Goal: Find specific page/section: Find specific page/section

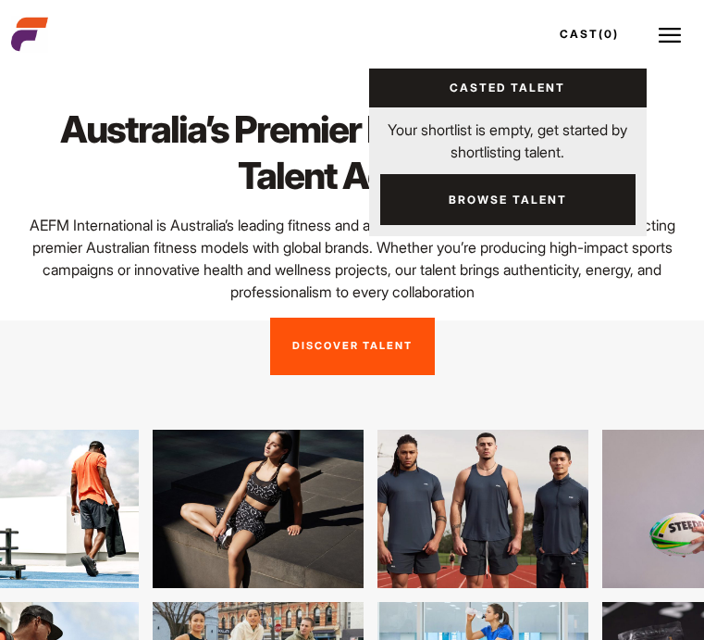
click at [562, 212] on link "Browse Talent" at bounding box center [508, 199] width 256 height 51
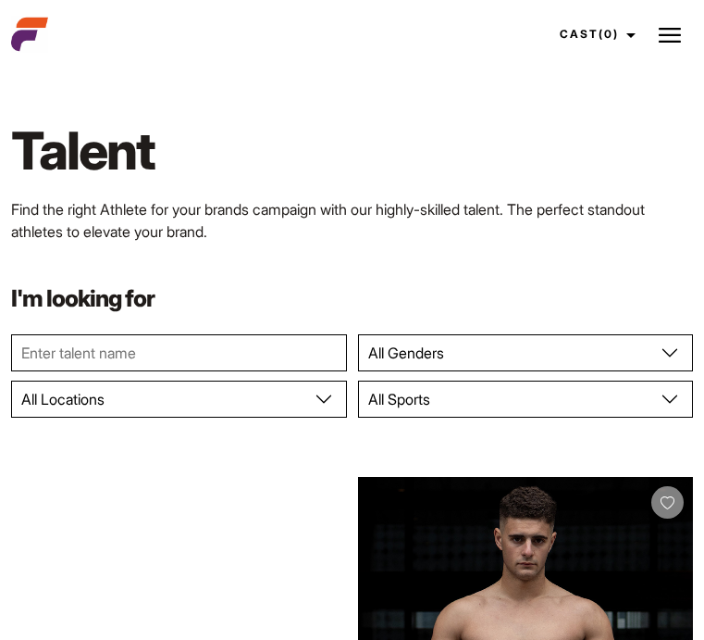
click at [36, 352] on input "text" at bounding box center [179, 352] width 336 height 37
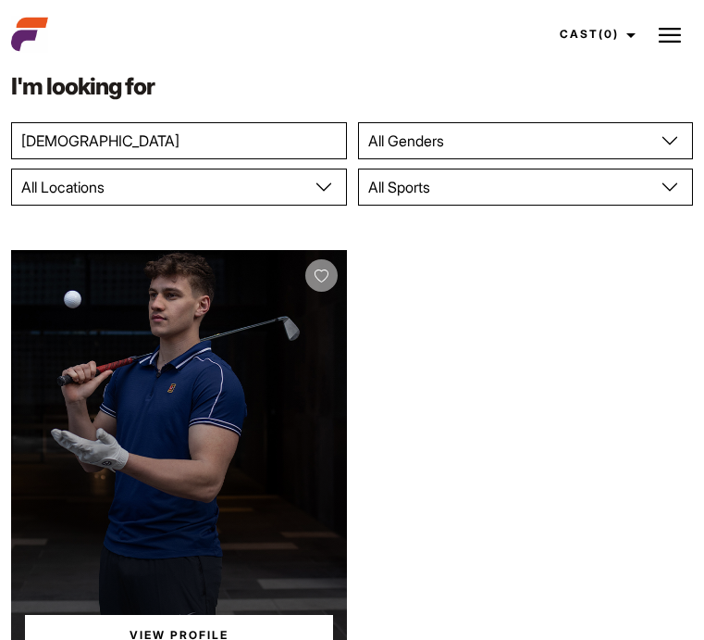
scroll to position [323, 0]
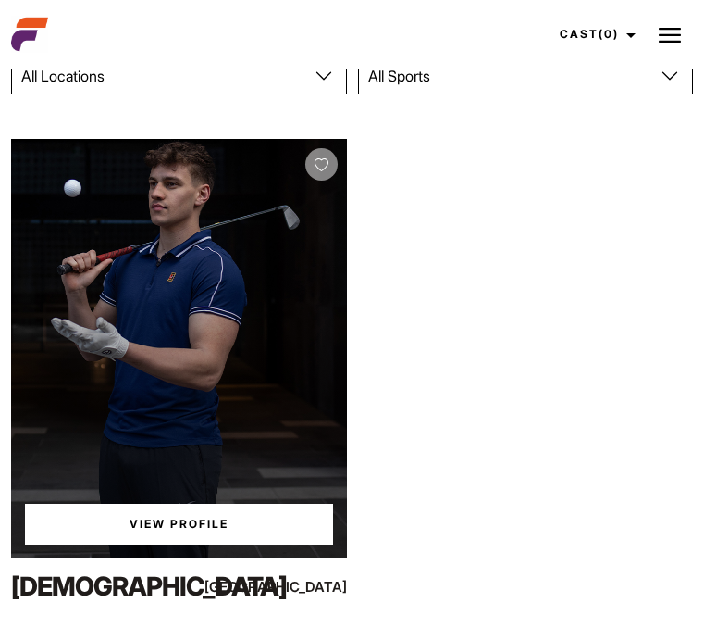
type input "Adham"
click at [173, 524] on link "View Profile" at bounding box center [179, 524] width 308 height 41
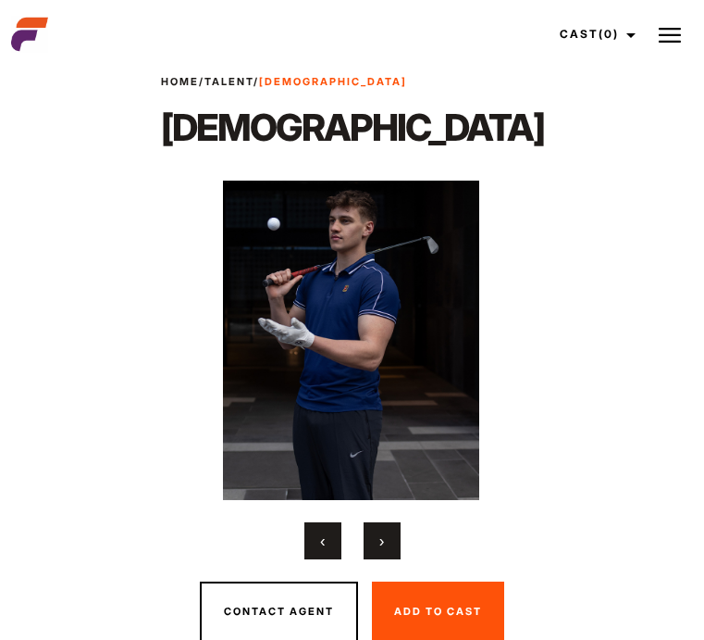
scroll to position [25, 0]
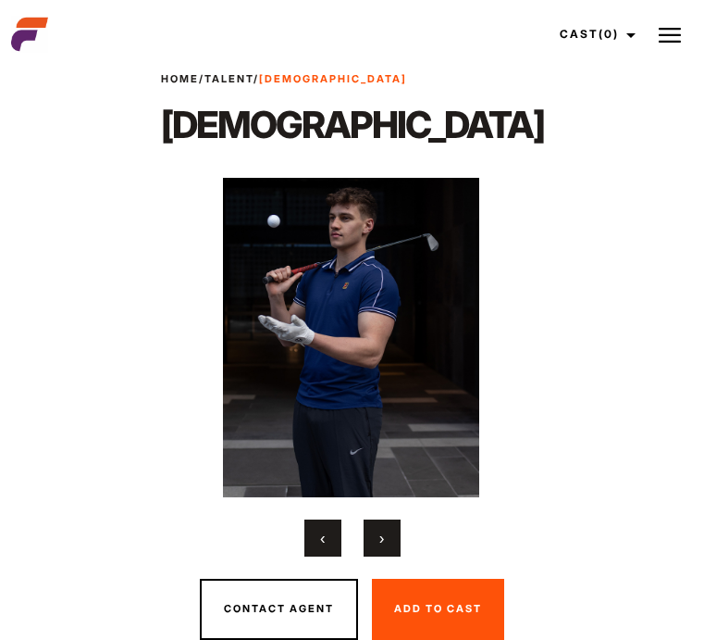
click at [379, 527] on button "›" at bounding box center [382, 537] width 37 height 37
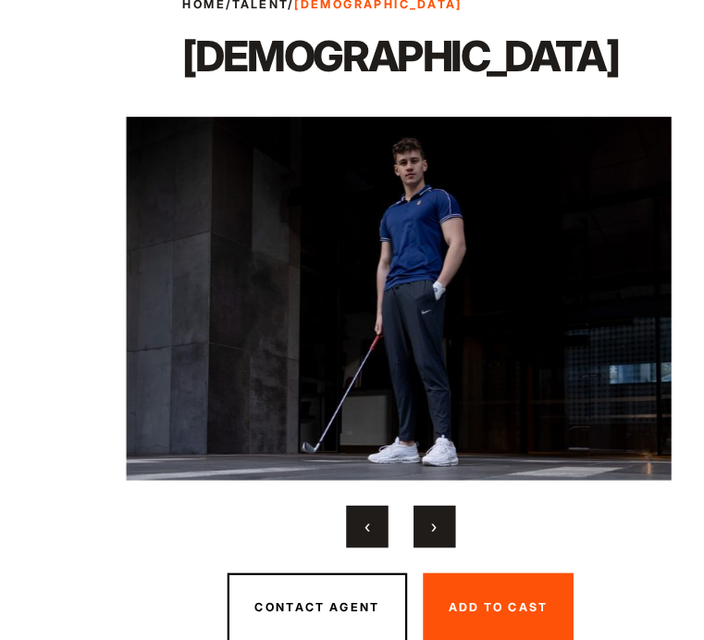
scroll to position [23, 0]
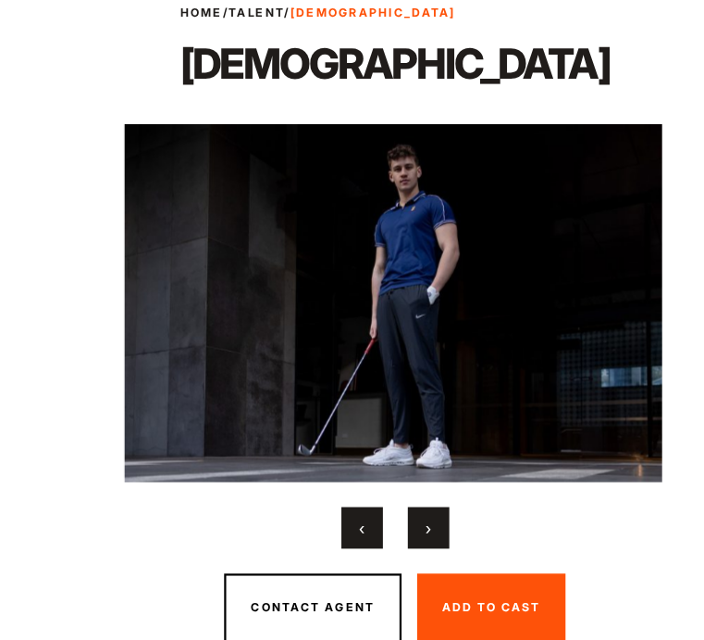
click at [372, 532] on button "›" at bounding box center [382, 539] width 37 height 37
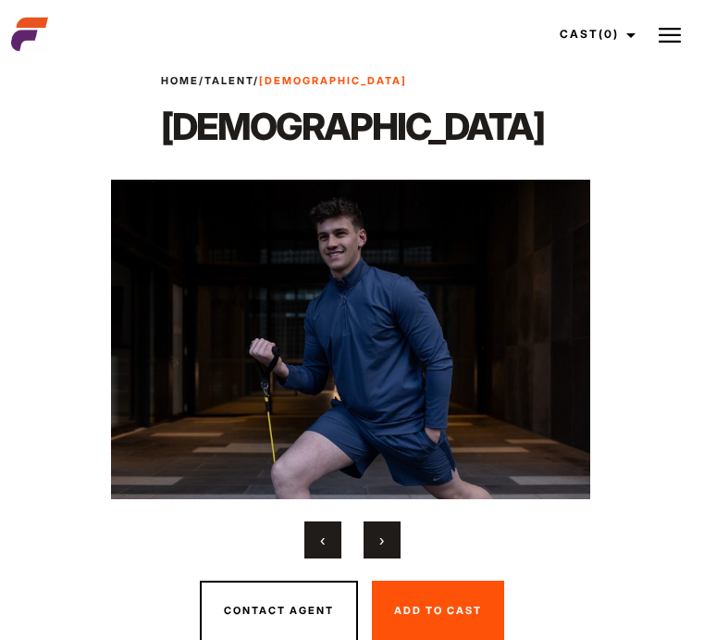
click at [374, 538] on button "›" at bounding box center [382, 539] width 37 height 37
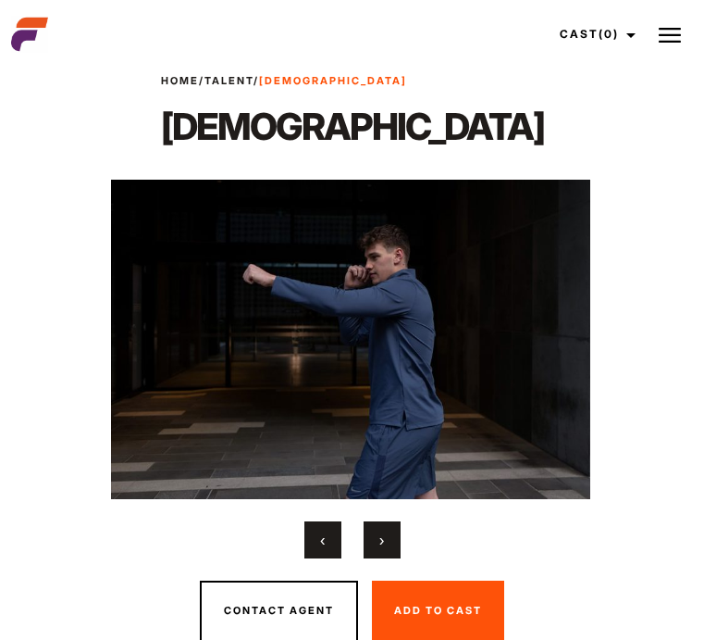
click at [389, 543] on button "›" at bounding box center [382, 539] width 37 height 37
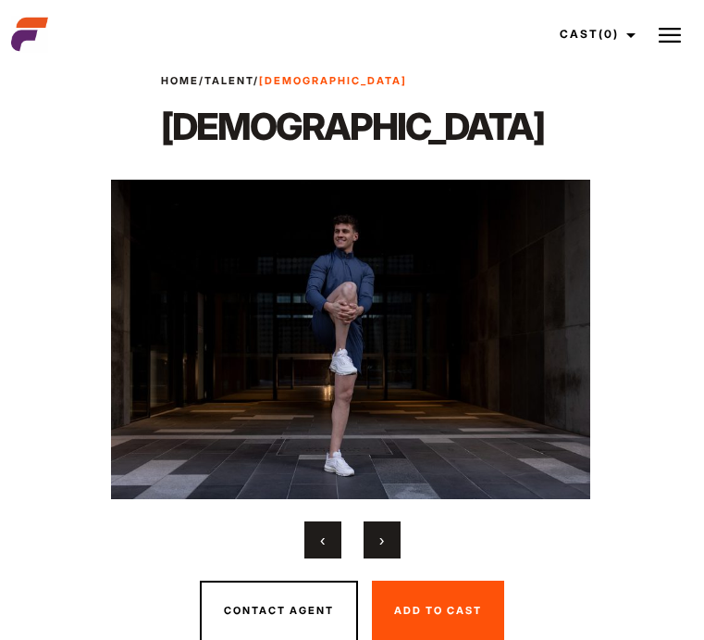
click at [380, 533] on span "›" at bounding box center [382, 539] width 5 height 19
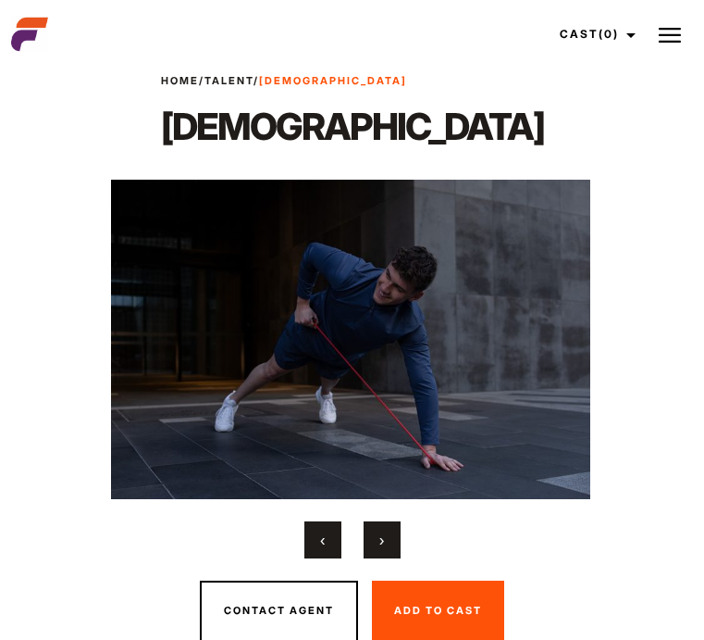
click at [380, 533] on span "›" at bounding box center [382, 539] width 5 height 19
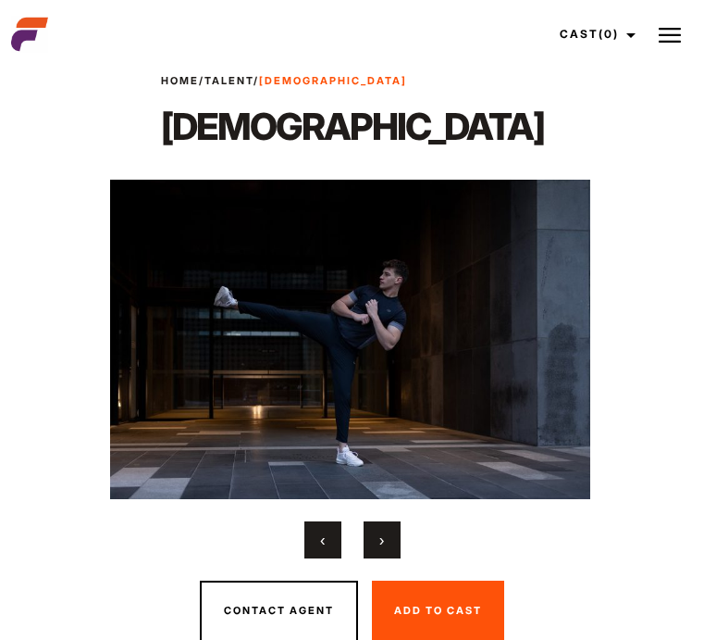
click at [386, 530] on button "›" at bounding box center [382, 539] width 37 height 37
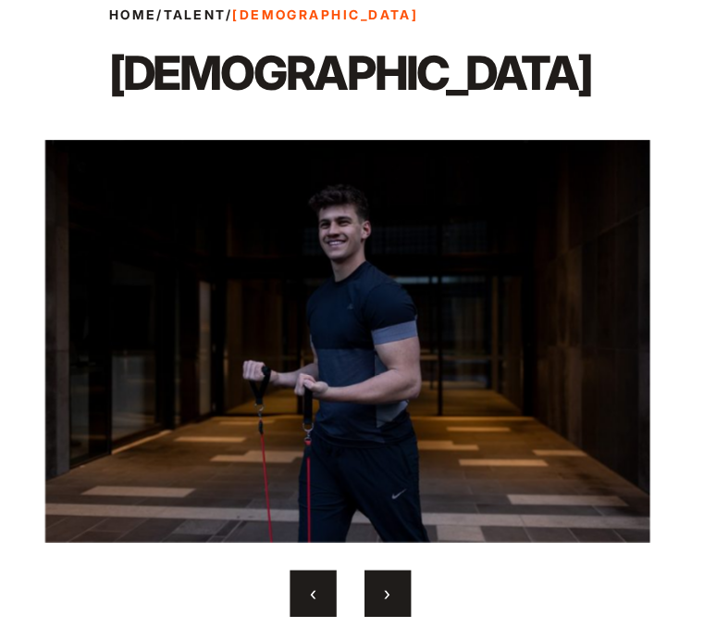
click at [385, 531] on button "›" at bounding box center [382, 539] width 37 height 37
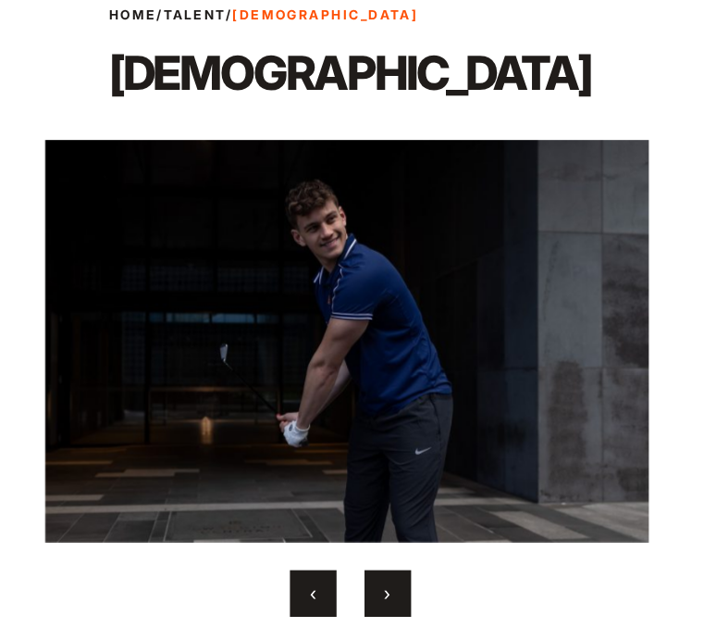
click at [385, 531] on button "›" at bounding box center [382, 539] width 37 height 37
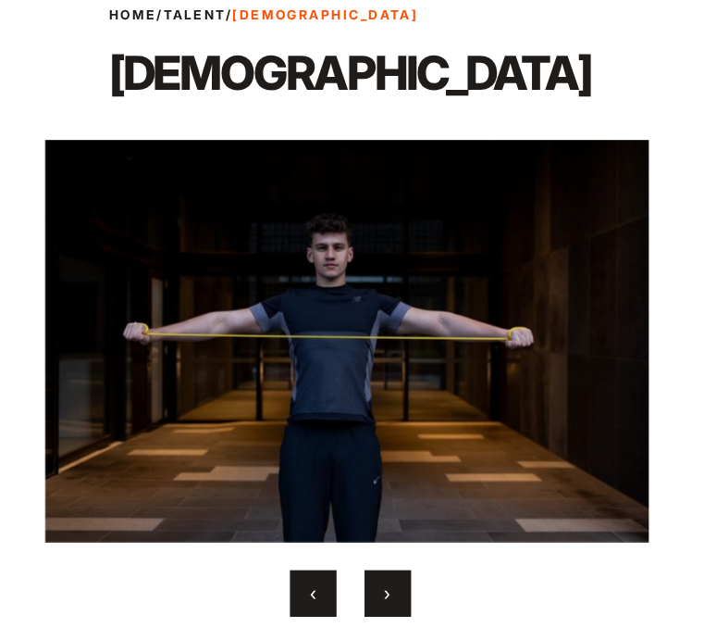
click at [385, 531] on button "›" at bounding box center [382, 539] width 37 height 37
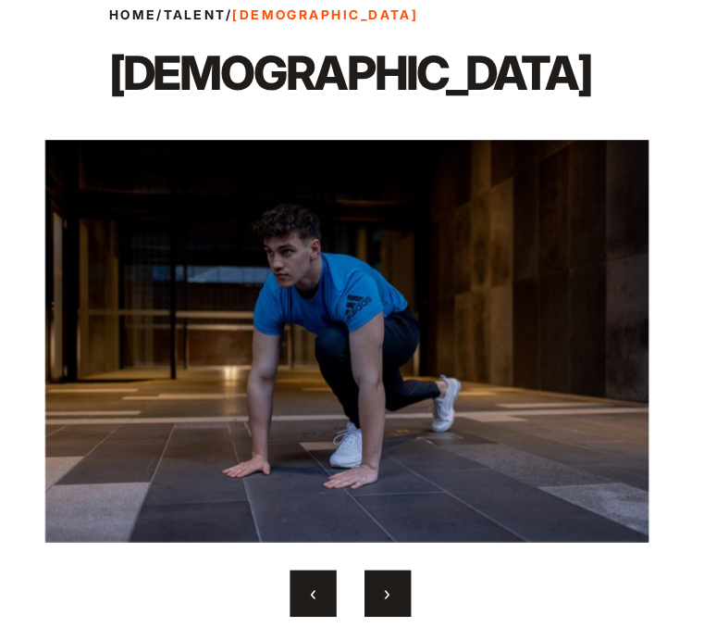
click at [385, 531] on button "›" at bounding box center [382, 539] width 37 height 37
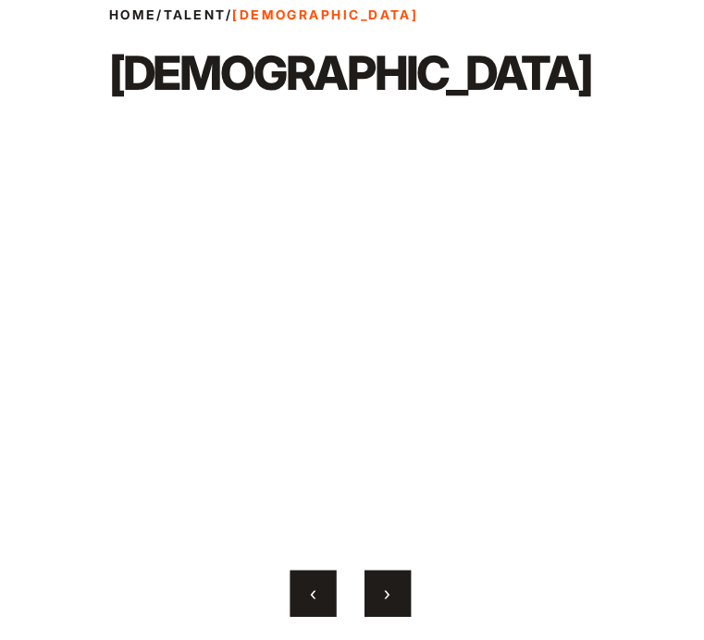
click at [385, 531] on button "›" at bounding box center [382, 539] width 37 height 37
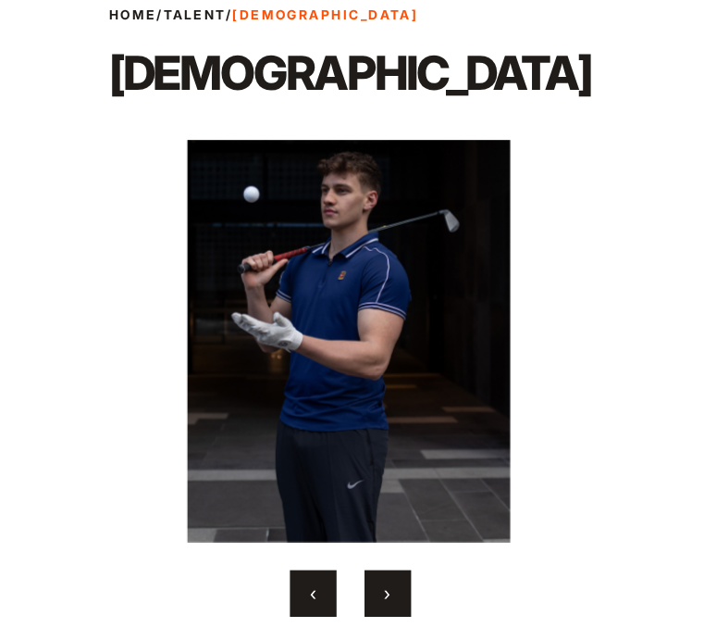
click at [385, 531] on button "›" at bounding box center [382, 539] width 37 height 37
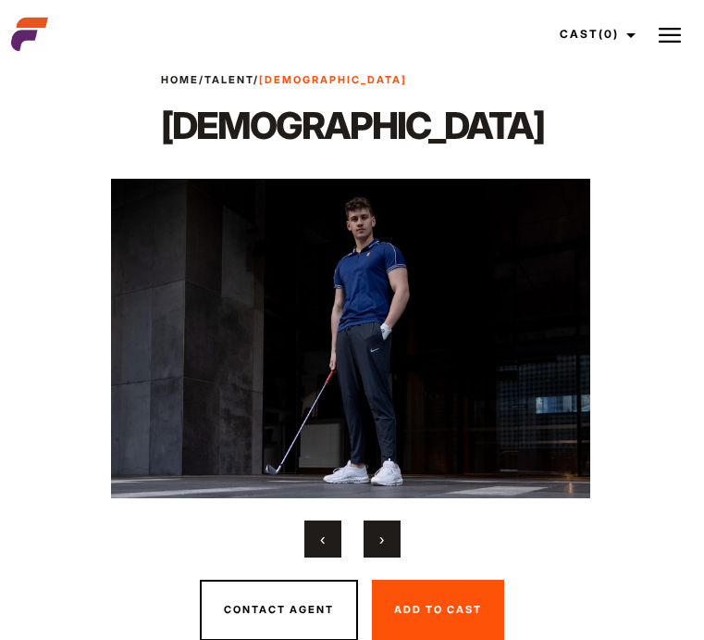
scroll to position [61, 0]
